Goal: Task Accomplishment & Management: Manage account settings

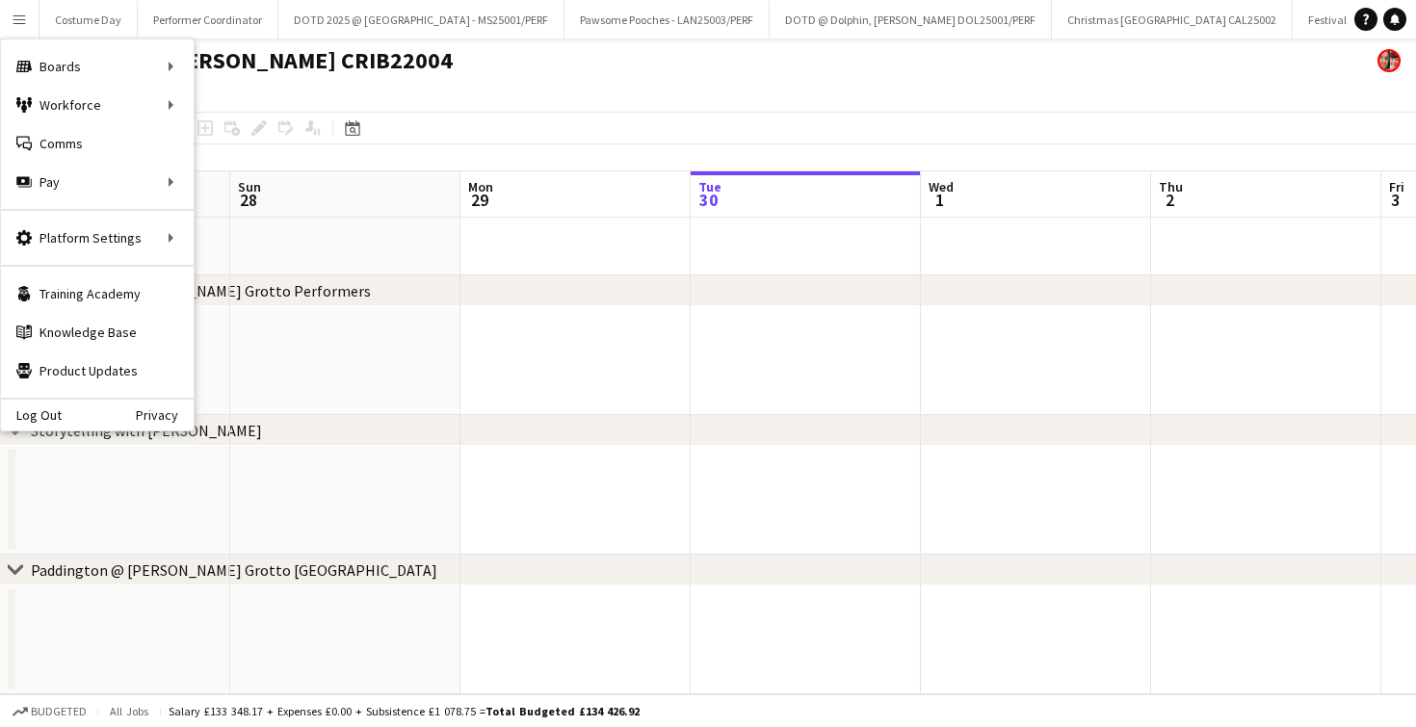
scroll to position [0, 461]
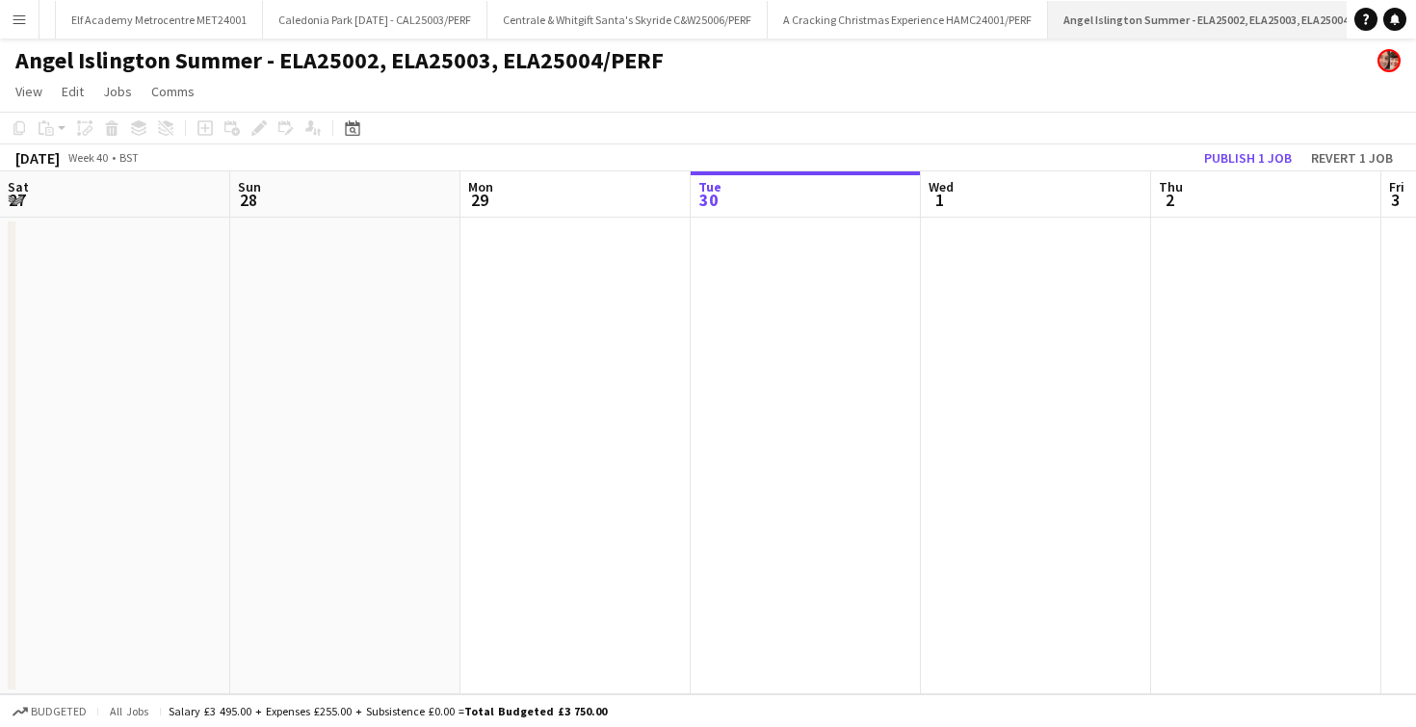
click at [1382, 5] on app-icon "Close" at bounding box center [1386, 9] width 8 height 8
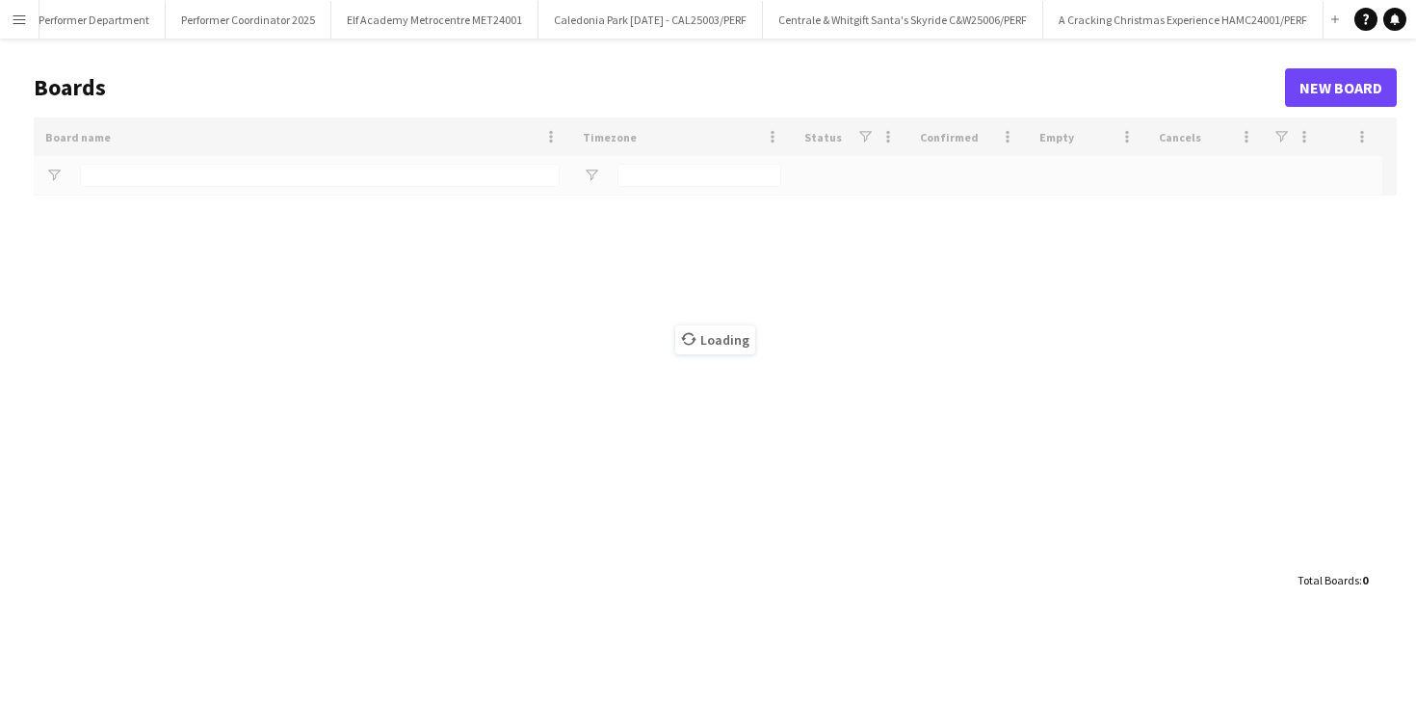
scroll to position [0, 1932]
type input "********"
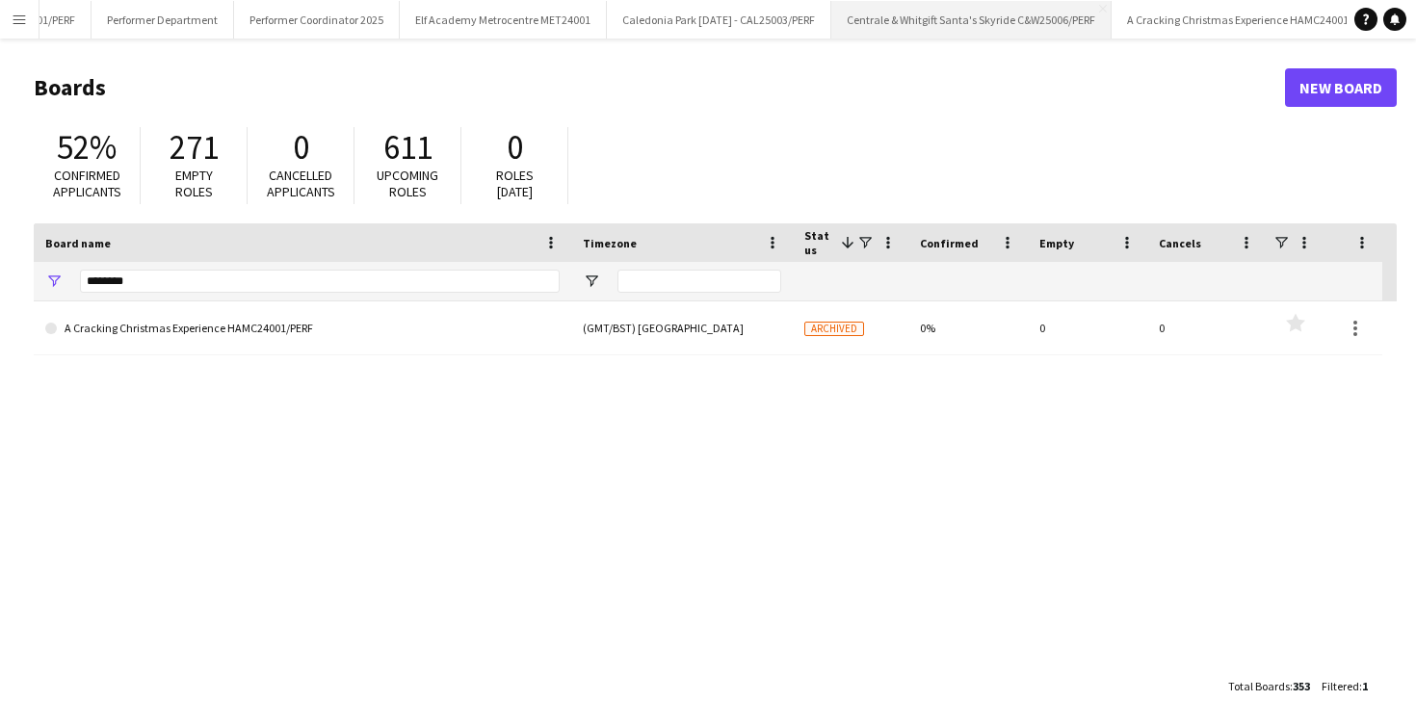
click at [864, 34] on button "Centrale & Whitgift Santa's Skyride C&W25006/PERF Close" at bounding box center [971, 20] width 280 height 38
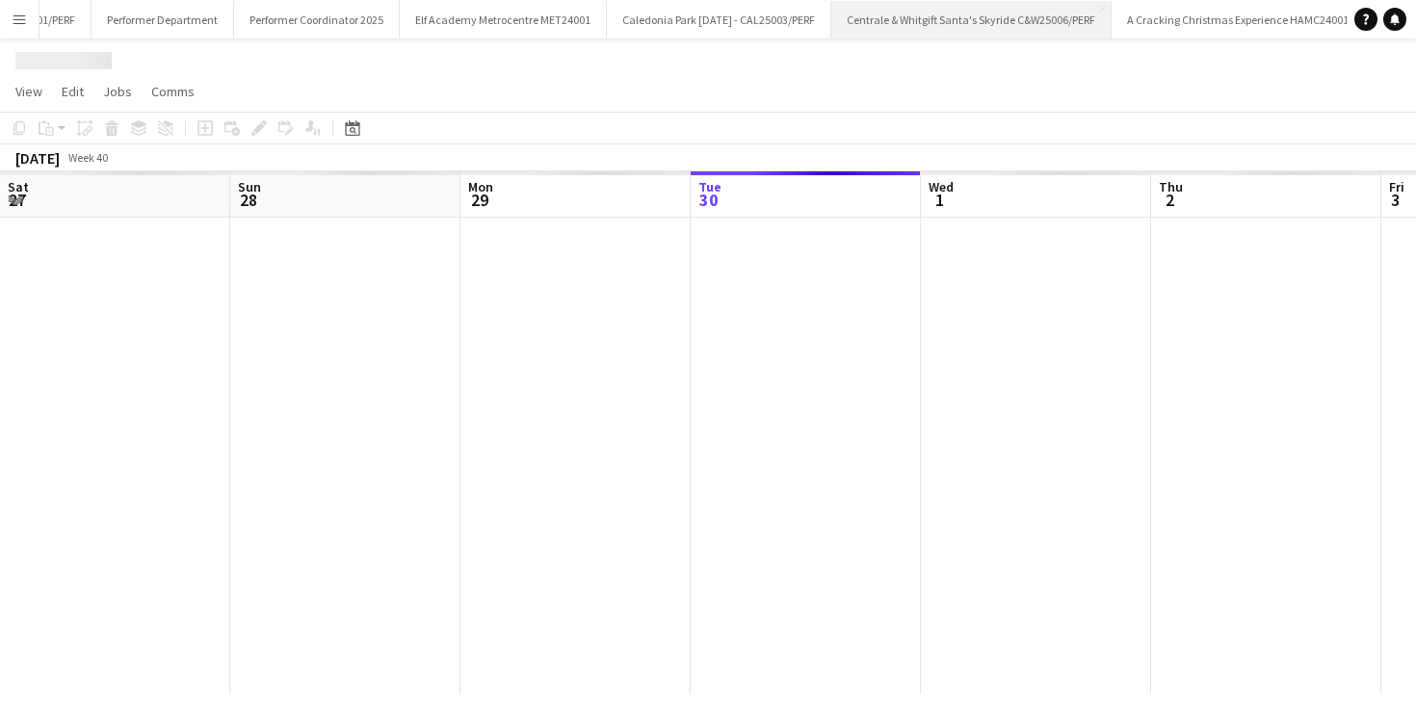
scroll to position [0, 461]
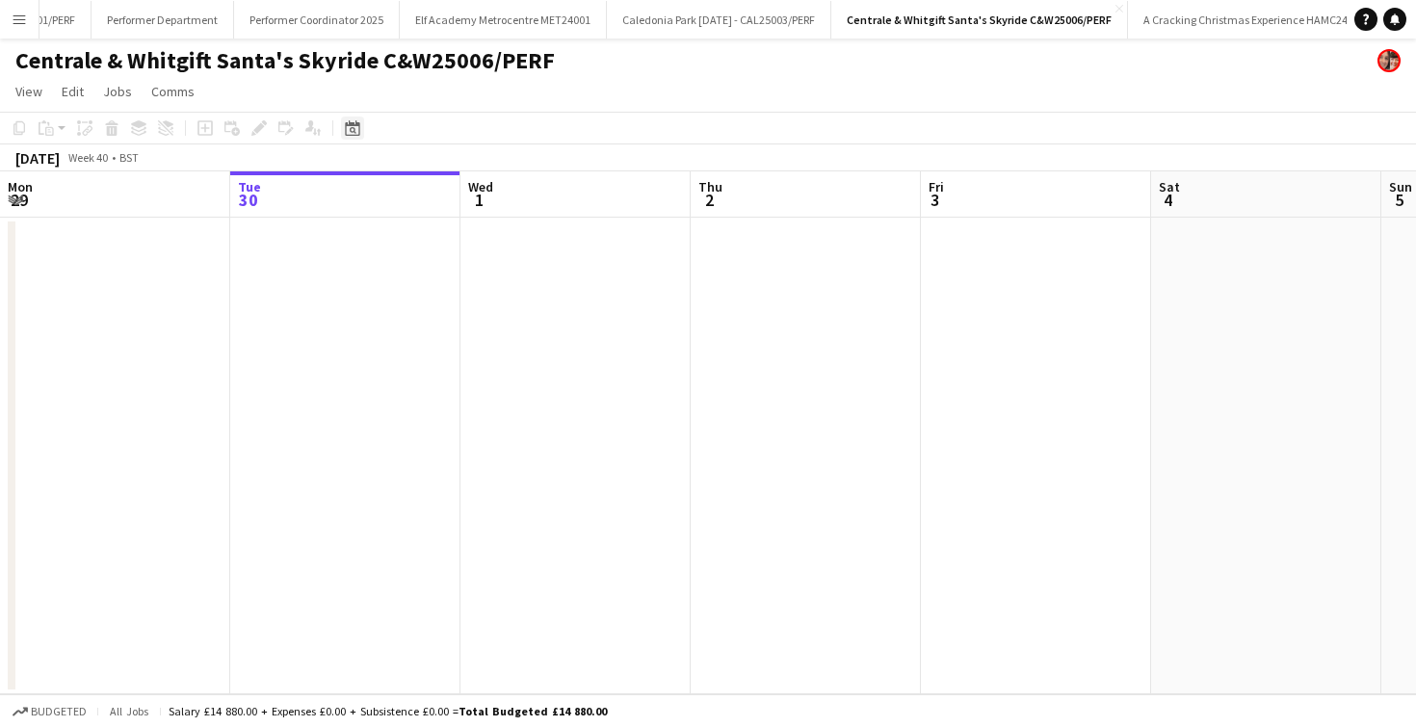
click at [358, 127] on icon "Date picker" at bounding box center [352, 127] width 15 height 15
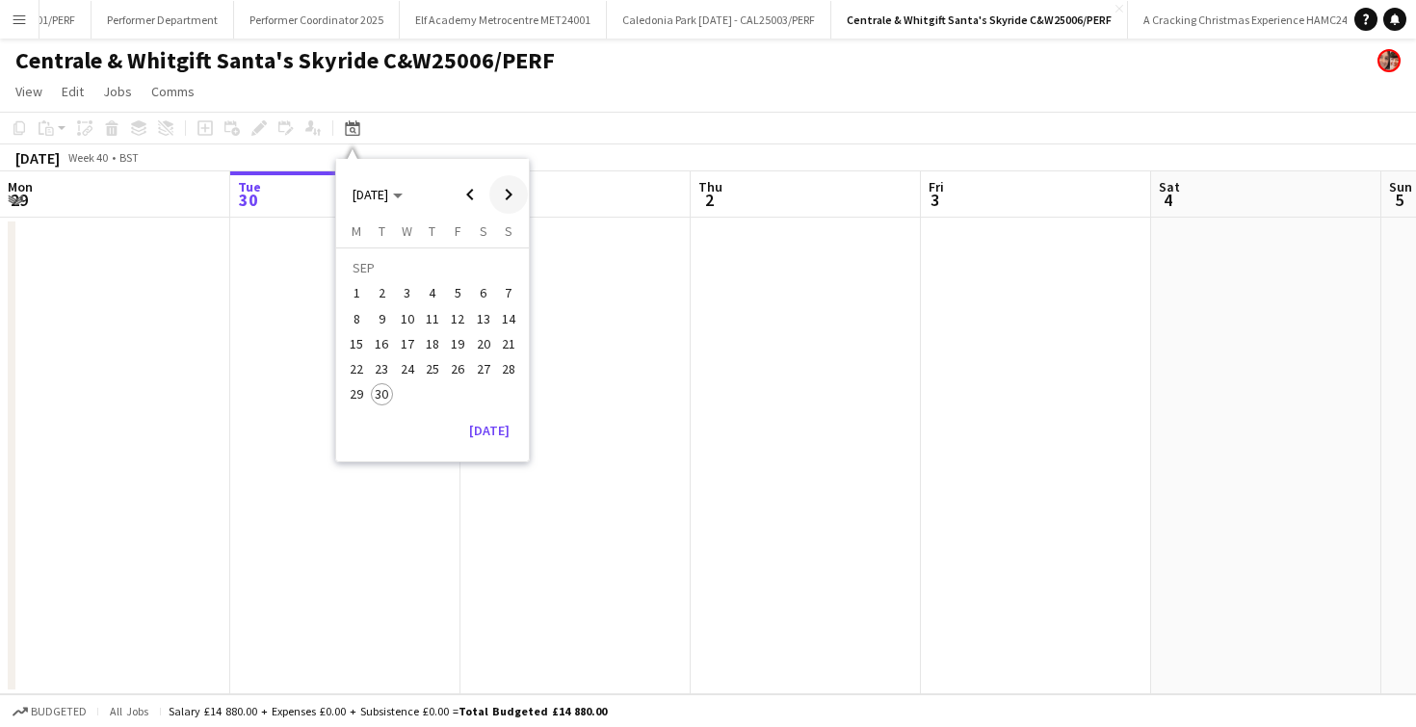
click at [512, 192] on span "Next month" at bounding box center [508, 194] width 39 height 39
click at [383, 337] on span "16" at bounding box center [382, 343] width 23 height 23
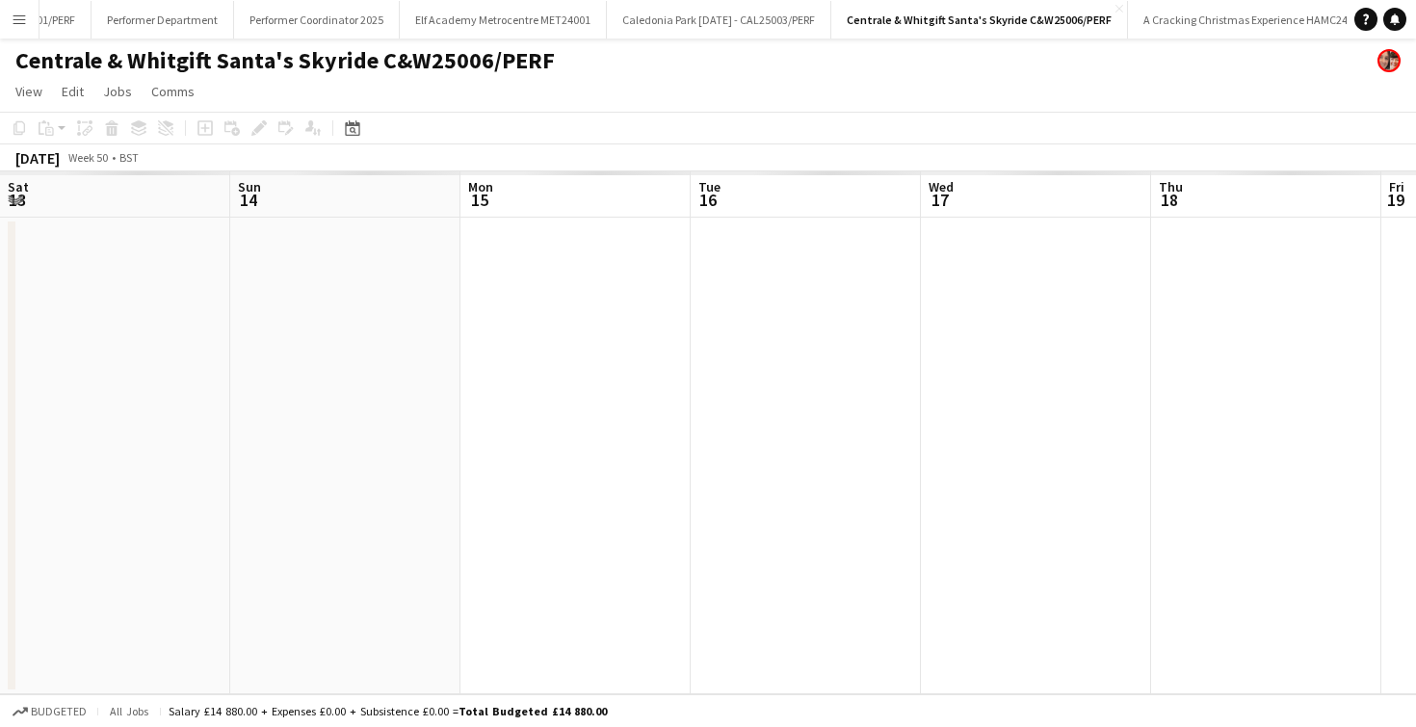
scroll to position [0, 663]
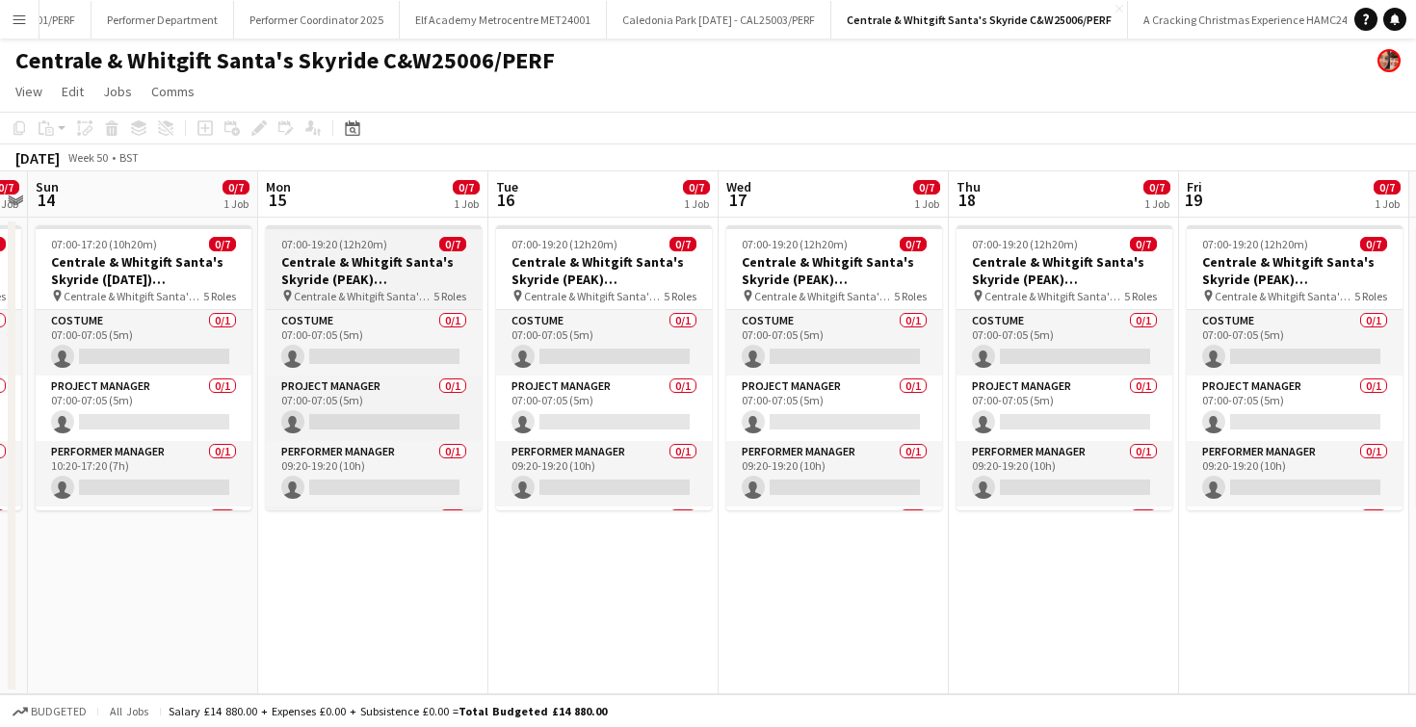
click at [387, 285] on h3 "Centrale & Whitgift Santa's Skyride (PEAK) C&W25006/PERF" at bounding box center [374, 270] width 216 height 35
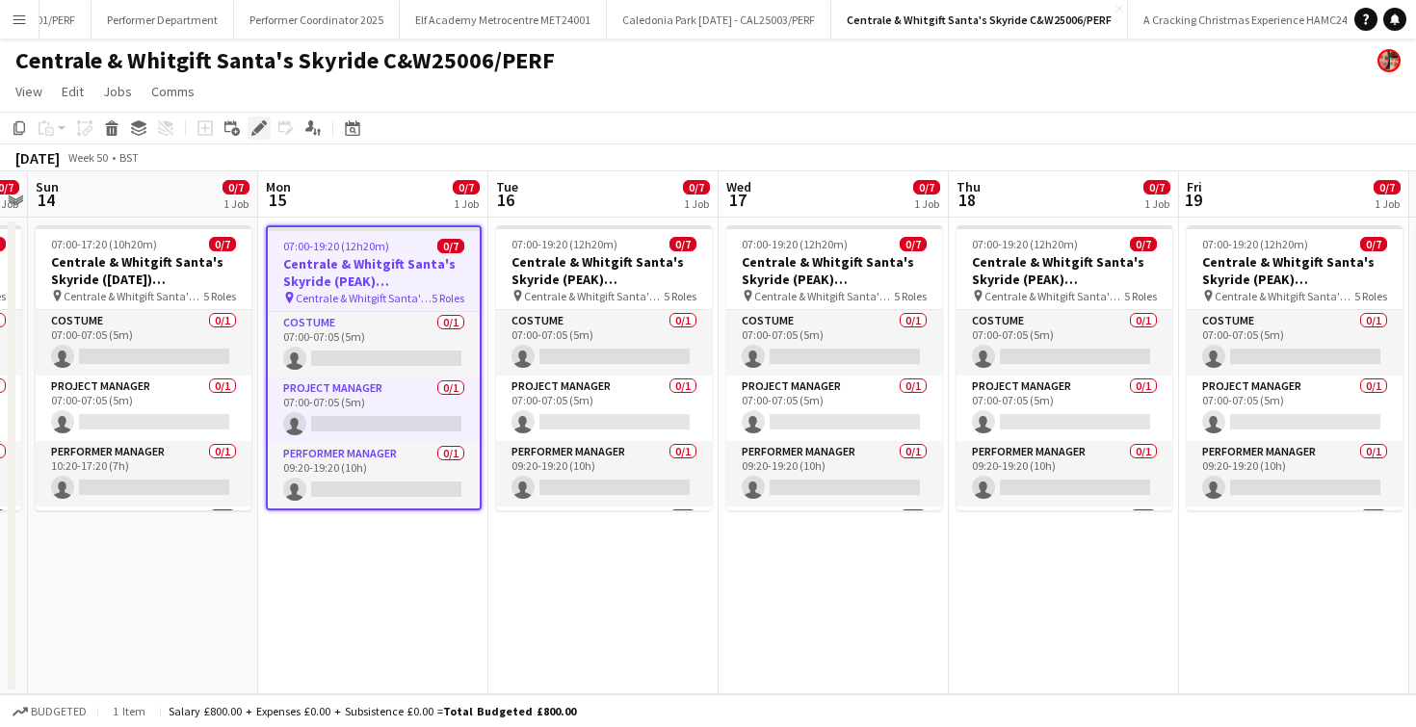
click at [255, 138] on div "Edit" at bounding box center [259, 128] width 23 height 23
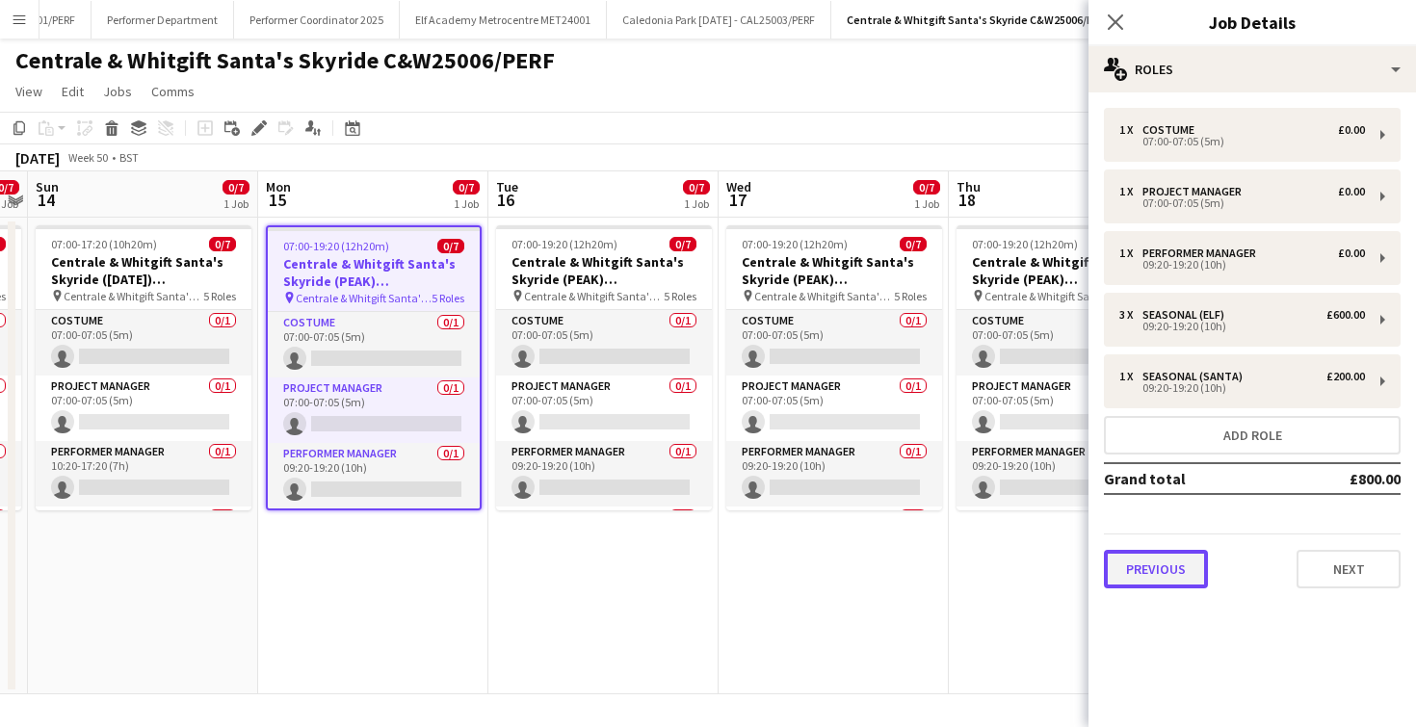
click at [1191, 566] on button "Previous" at bounding box center [1156, 569] width 104 height 39
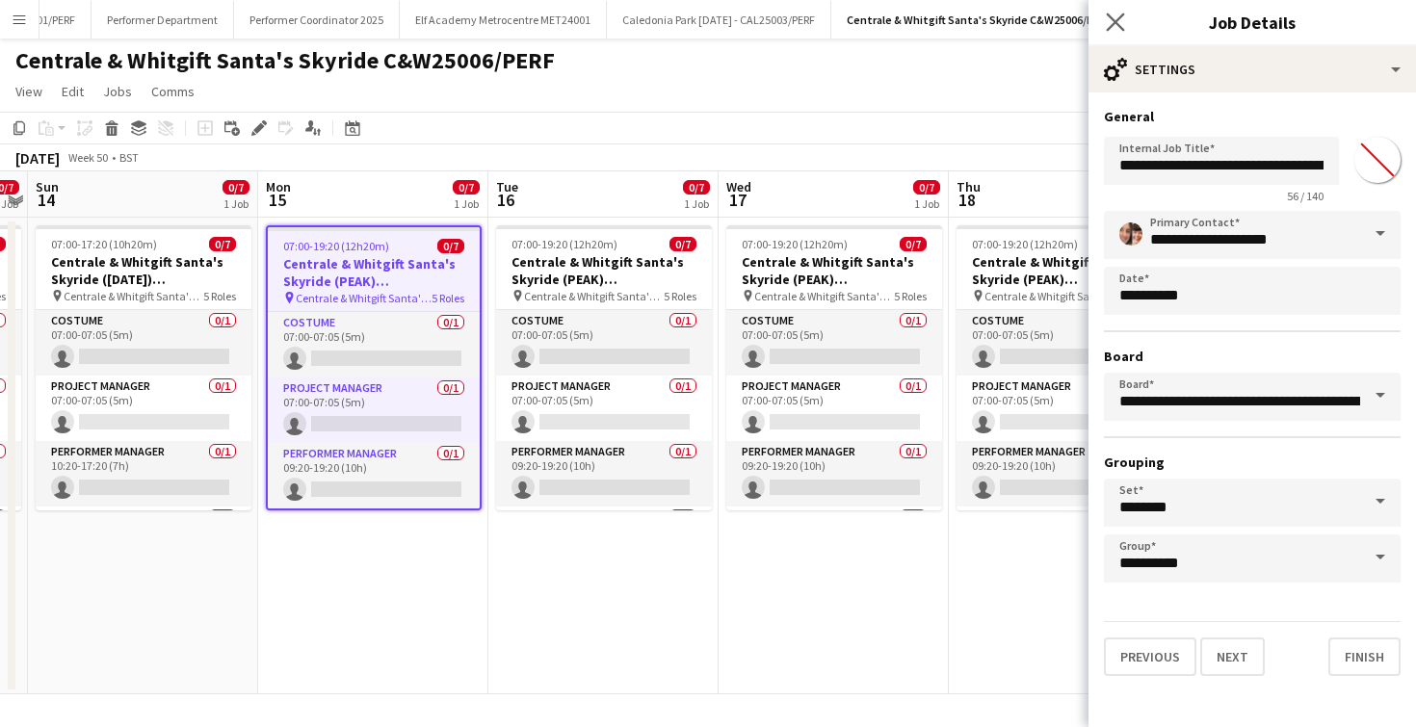
click at [1126, 19] on app-icon "Close pop-in" at bounding box center [1116, 23] width 28 height 28
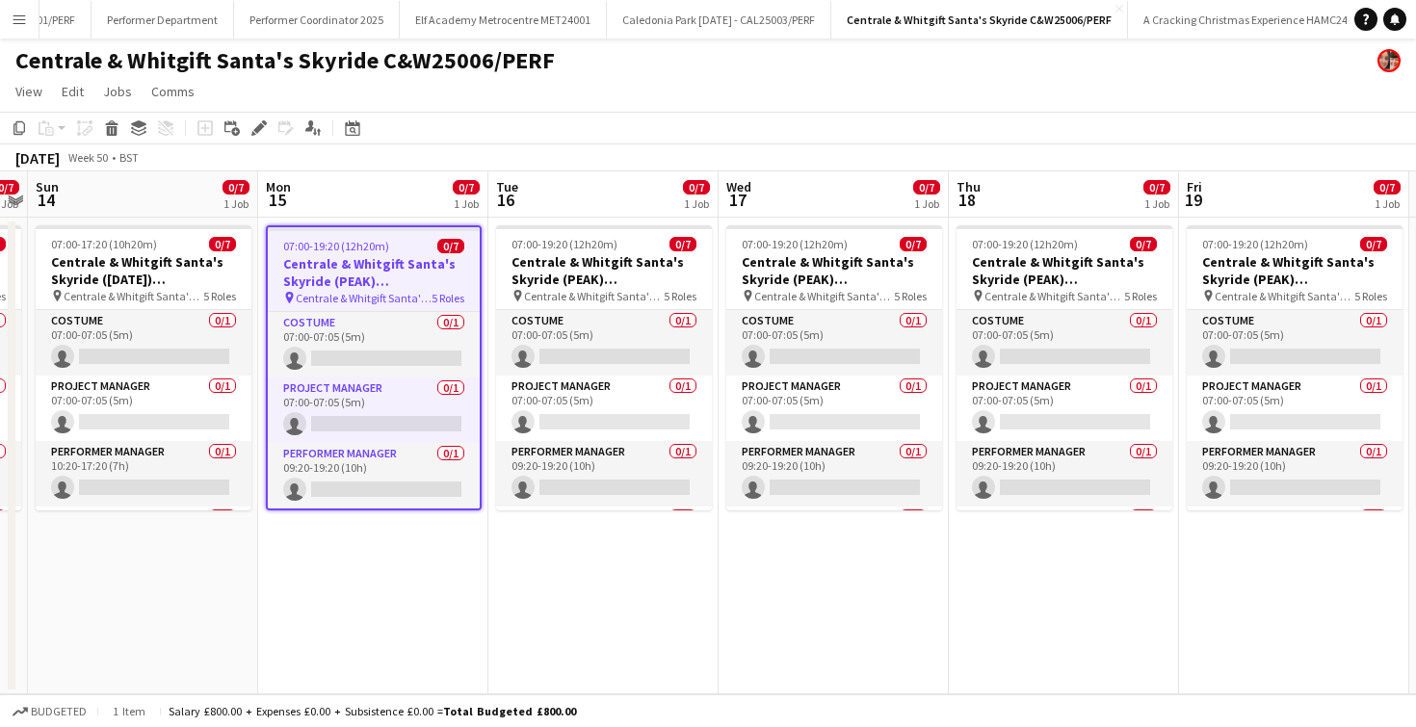
click at [13, 26] on app-icon "Menu" at bounding box center [19, 19] width 15 height 15
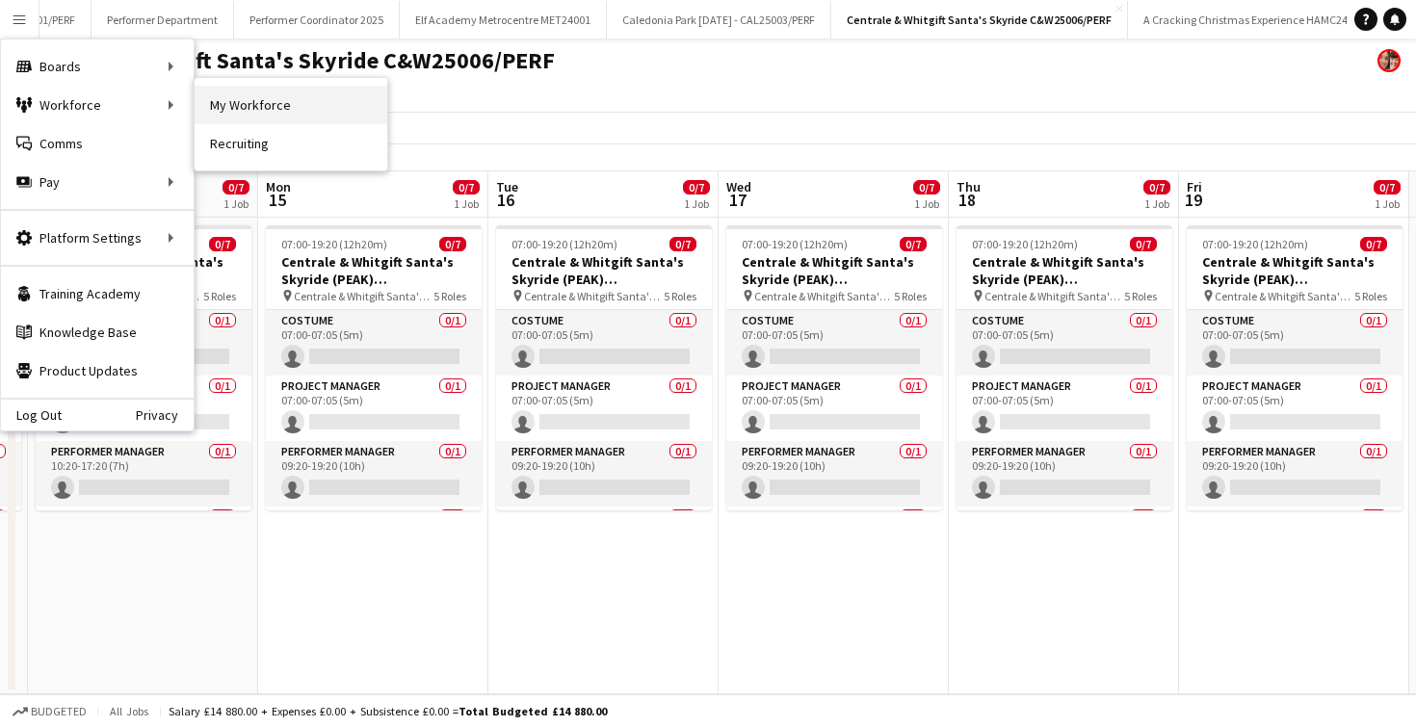
click at [246, 97] on link "My Workforce" at bounding box center [291, 105] width 193 height 39
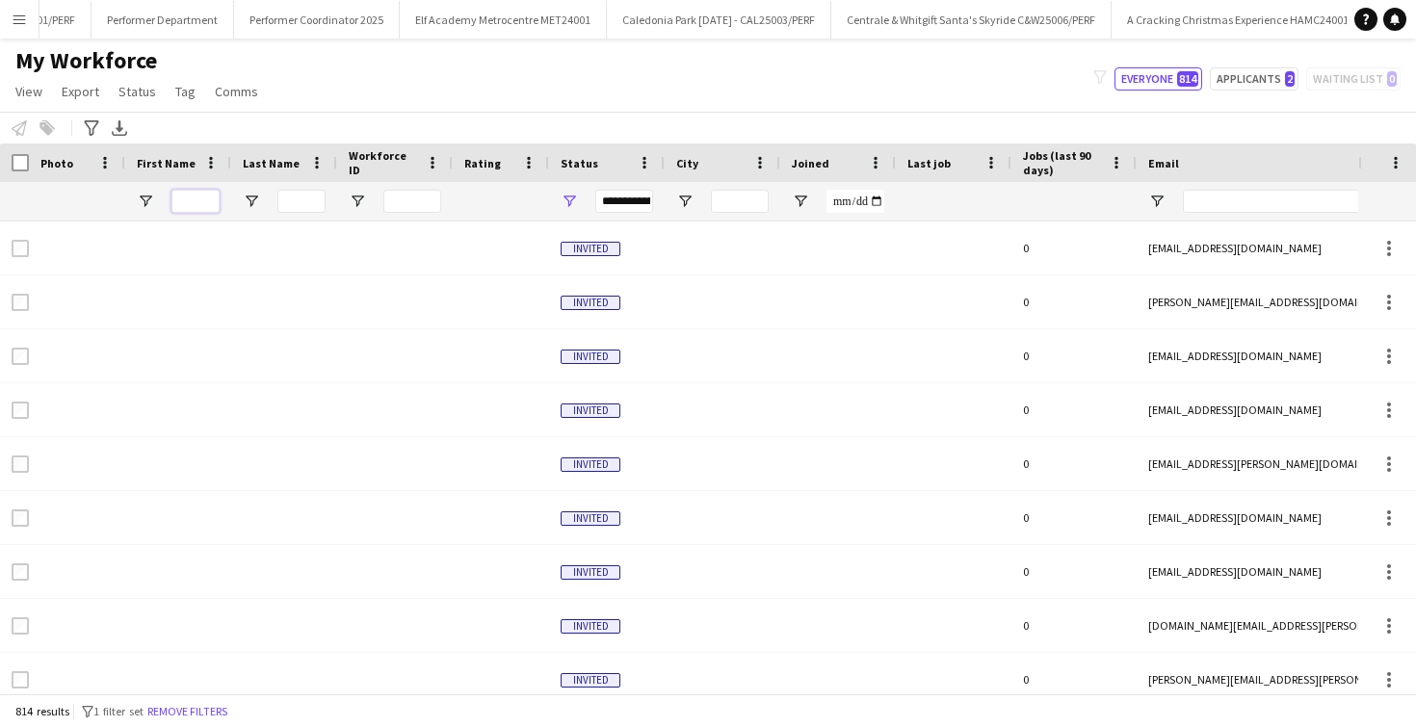
click at [198, 201] on input "First Name Filter Input" at bounding box center [195, 201] width 48 height 23
type input "***"
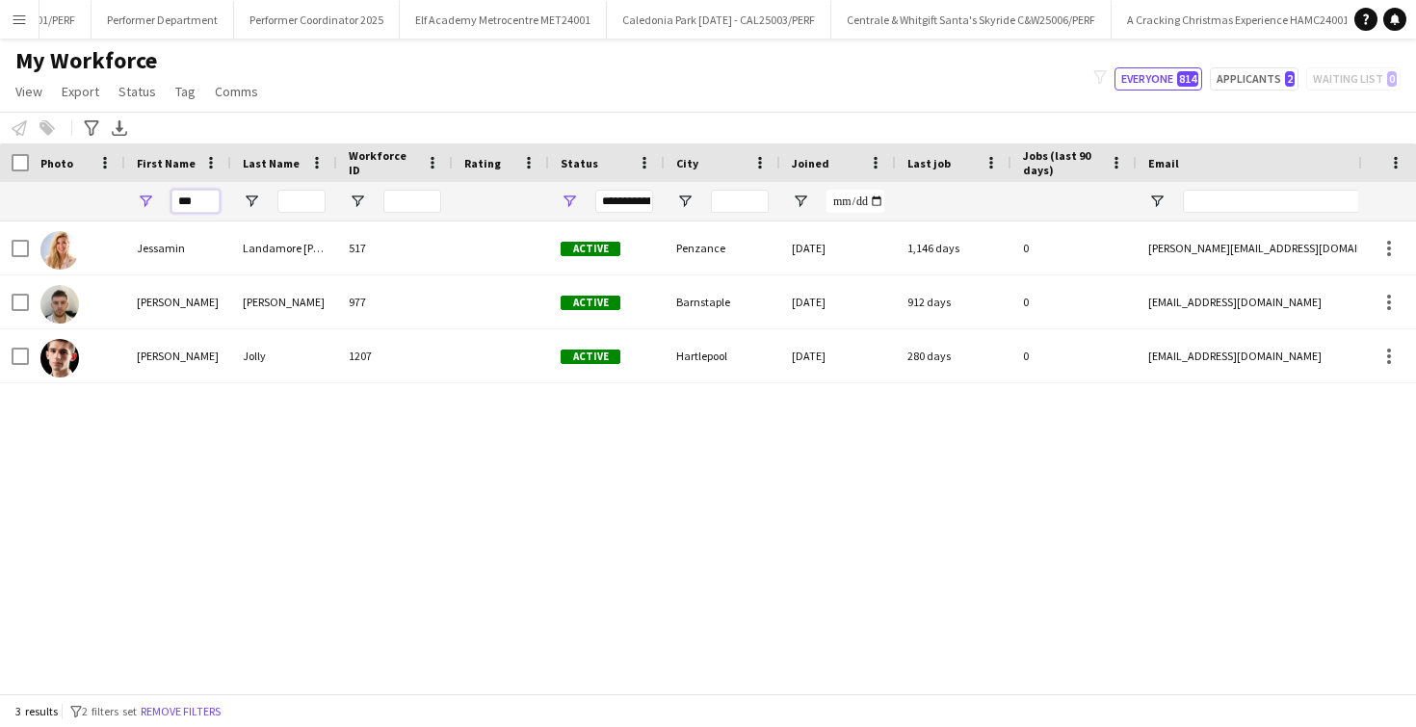
click at [193, 198] on input "***" at bounding box center [195, 201] width 48 height 23
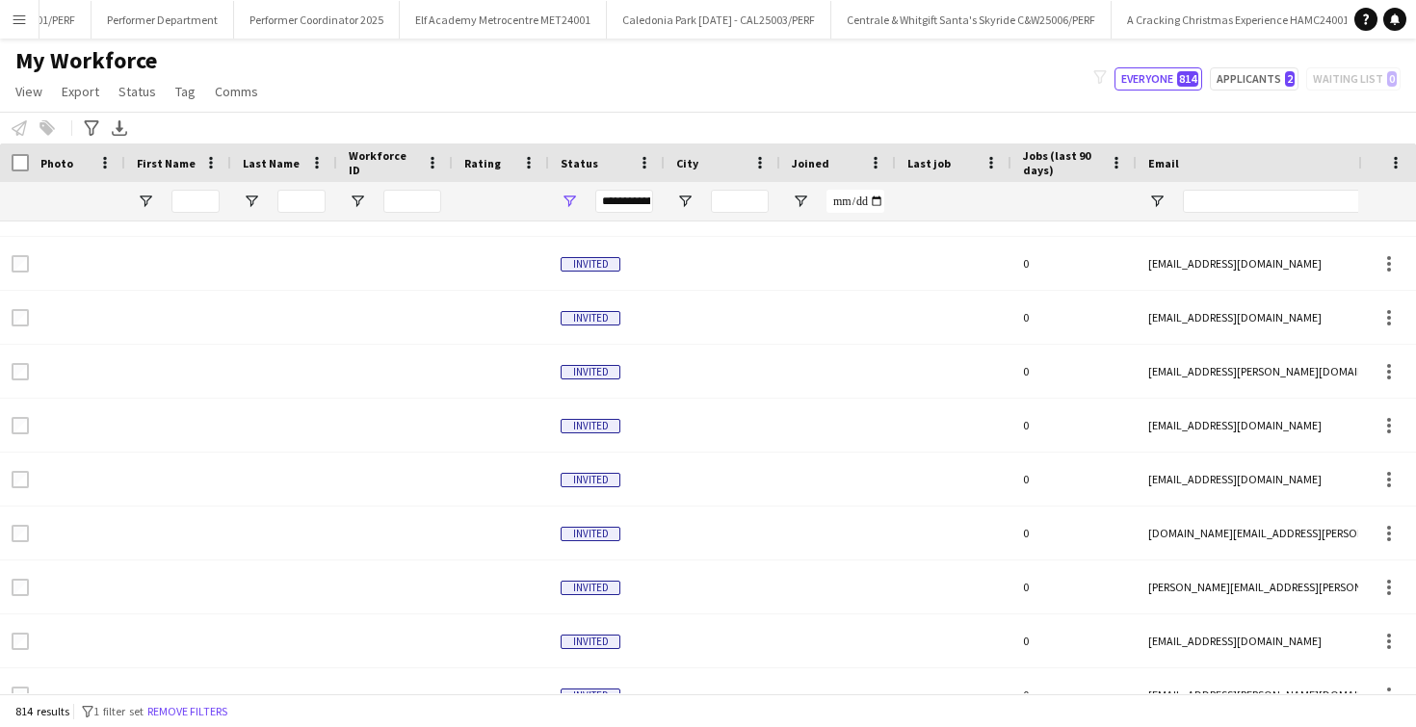
scroll to position [135, 0]
